Goal: Task Accomplishment & Management: Complete application form

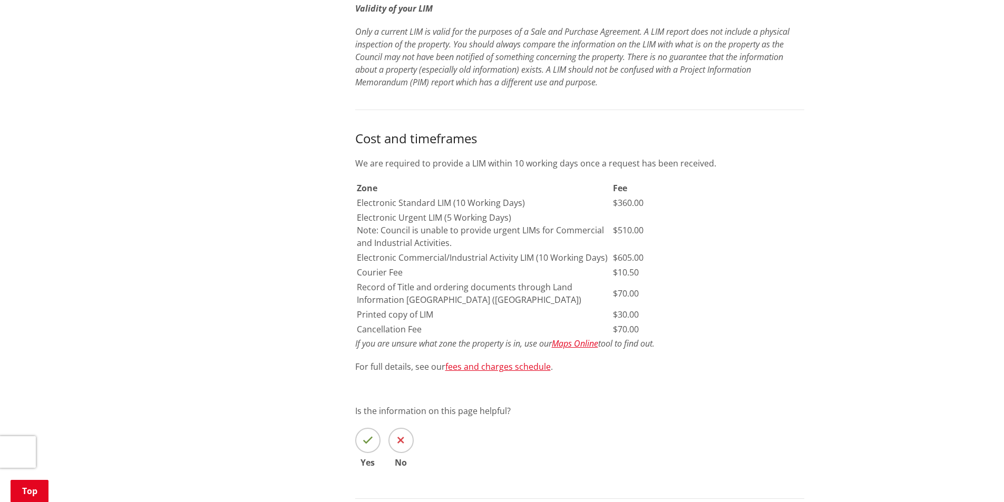
scroll to position [422, 0]
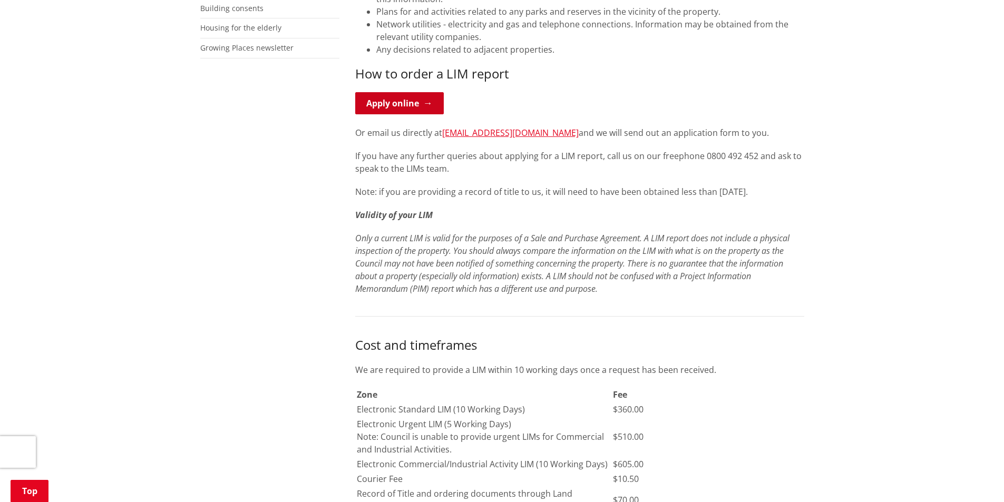
click at [418, 103] on link "Apply online" at bounding box center [399, 103] width 89 height 22
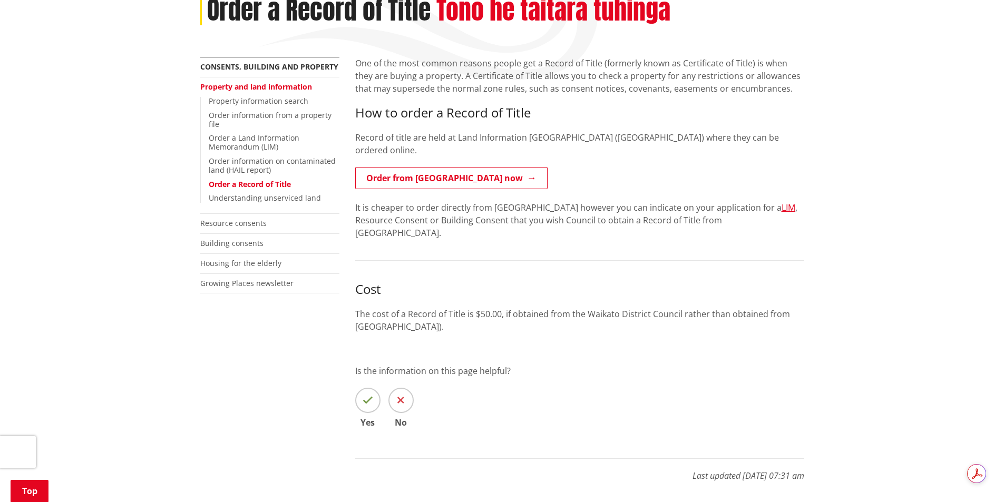
scroll to position [158, 0]
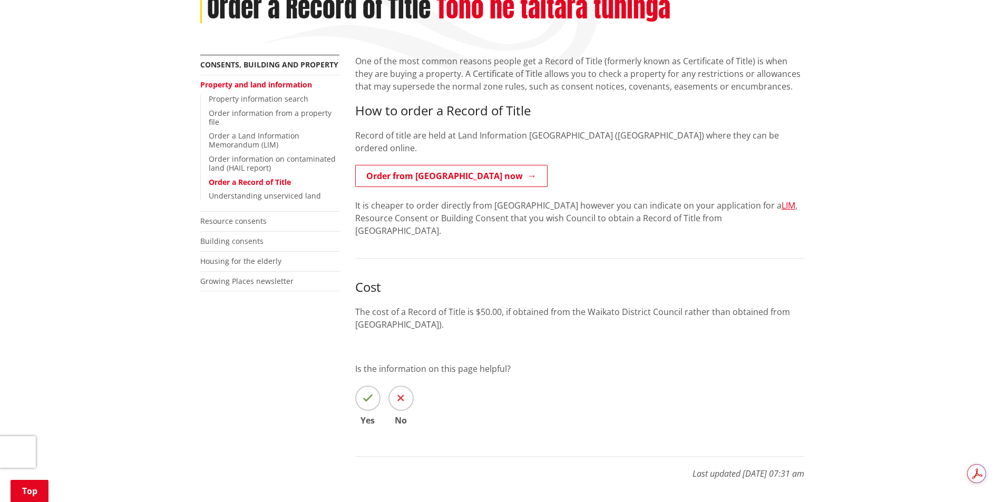
click at [417, 175] on p "Order from LINZ now" at bounding box center [579, 177] width 449 height 24
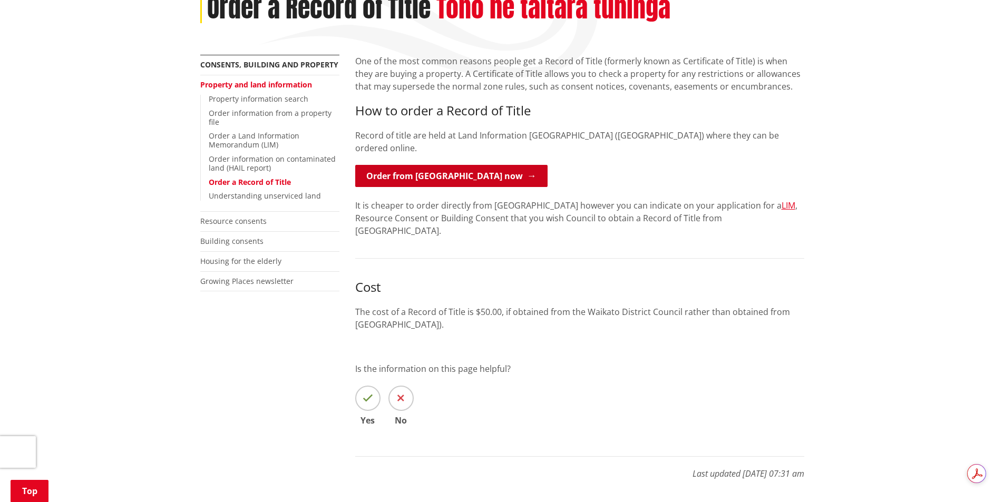
click at [416, 165] on link "Order from [GEOGRAPHIC_DATA] now" at bounding box center [451, 176] width 192 height 22
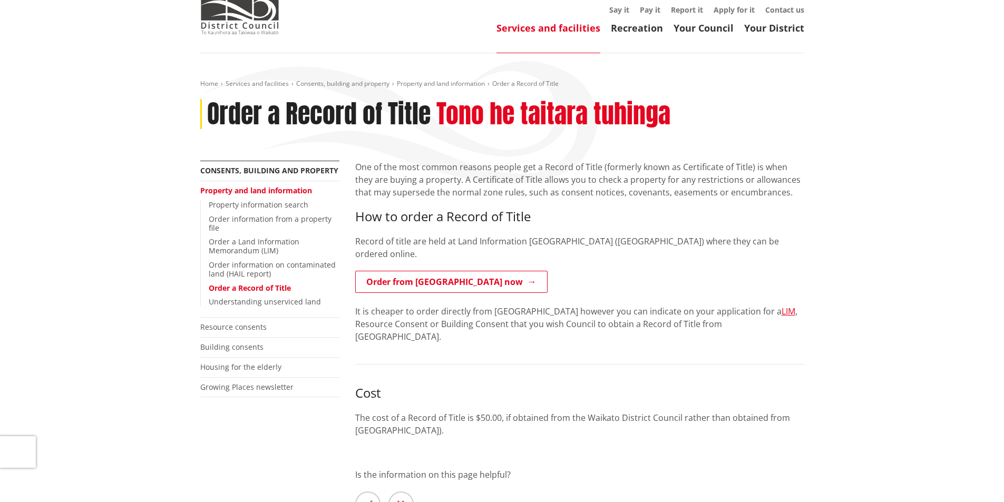
scroll to position [105, 0]
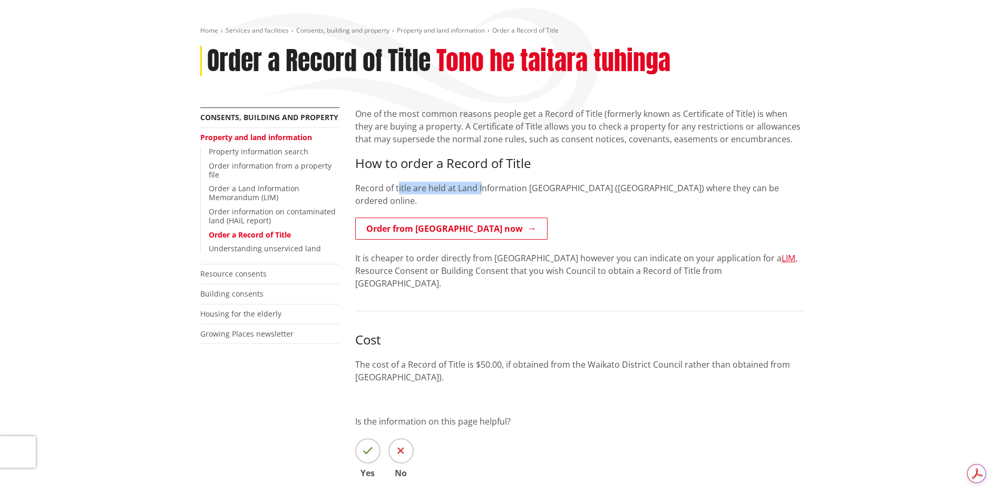
drag, startPoint x: 397, startPoint y: 184, endPoint x: 480, endPoint y: 184, distance: 82.7
click at [480, 184] on p "Record of title are held at Land Information [GEOGRAPHIC_DATA] ([GEOGRAPHIC_DAT…" at bounding box center [579, 194] width 449 height 25
click at [492, 186] on p "Record of title are held at Land Information [GEOGRAPHIC_DATA] ([GEOGRAPHIC_DAT…" at bounding box center [579, 194] width 449 height 25
click at [412, 228] on p "Order from [GEOGRAPHIC_DATA] now" at bounding box center [579, 230] width 449 height 24
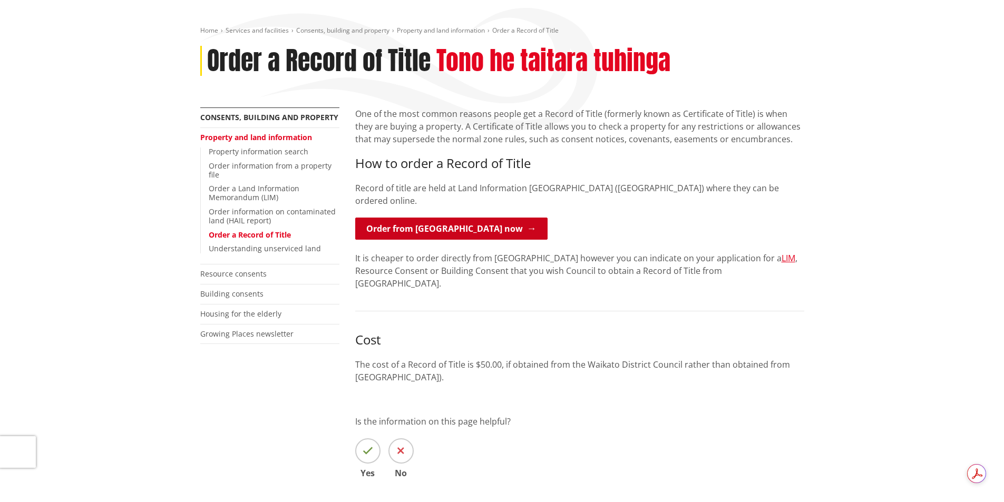
click at [407, 218] on link "Order from [GEOGRAPHIC_DATA] now" at bounding box center [451, 229] width 192 height 22
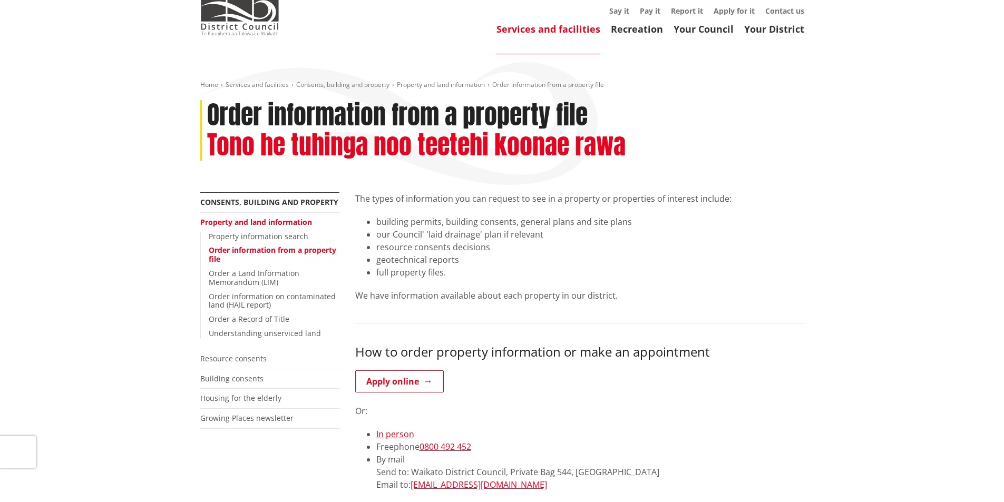
scroll to position [53, 0]
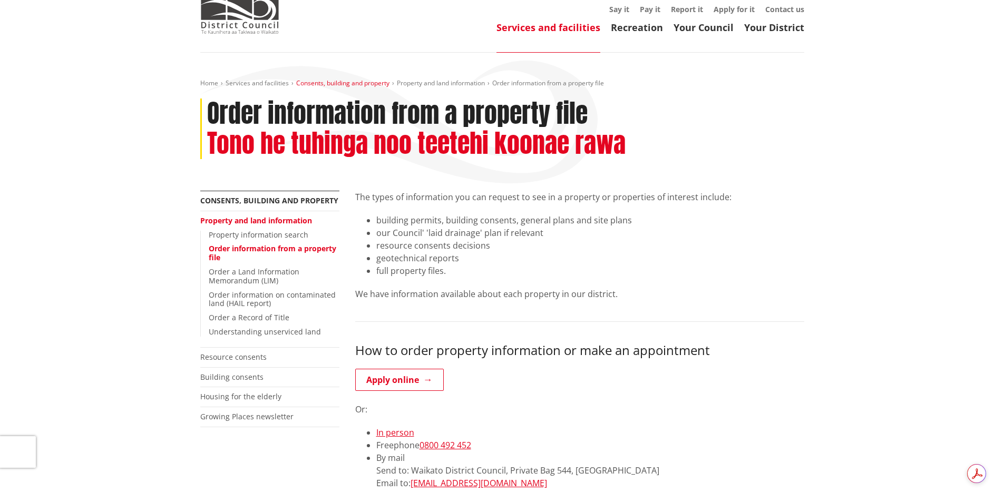
drag, startPoint x: 420, startPoint y: 375, endPoint x: 354, endPoint y: 85, distance: 297.7
click at [420, 375] on link "Apply online" at bounding box center [399, 380] width 89 height 22
